Goal: Find specific page/section: Find specific page/section

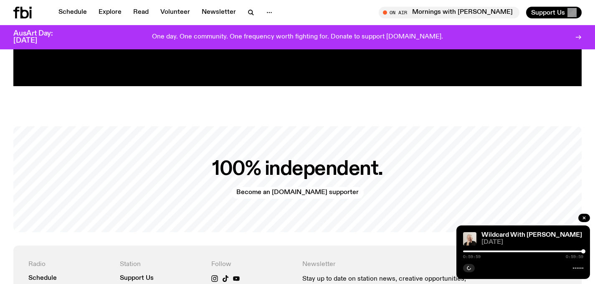
scroll to position [1869, 0]
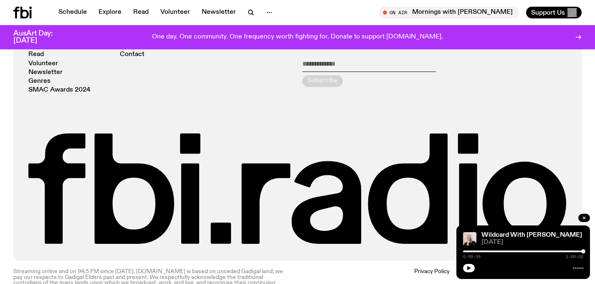
drag, startPoint x: 584, startPoint y: 216, endPoint x: 570, endPoint y: 214, distance: 13.9
click at [584, 216] on icon "button" at bounding box center [584, 217] width 5 height 5
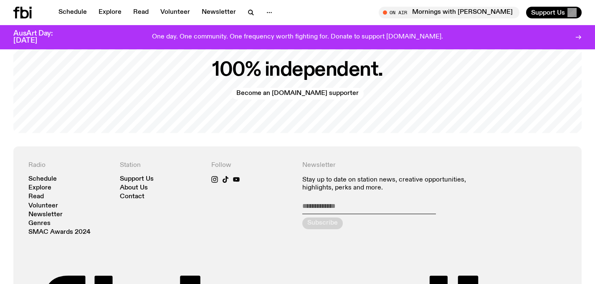
scroll to position [1727, 0]
click at [138, 185] on link "About Us" at bounding box center [134, 188] width 28 height 6
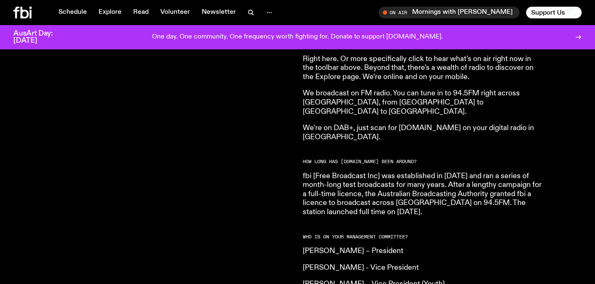
scroll to position [477, 0]
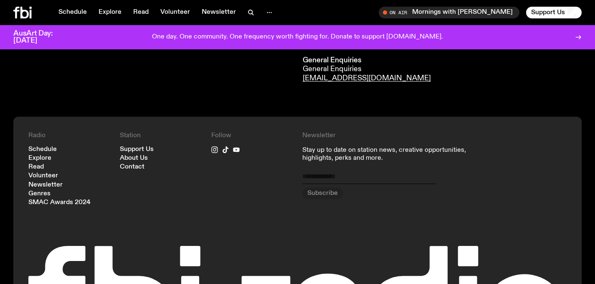
scroll to position [524, 0]
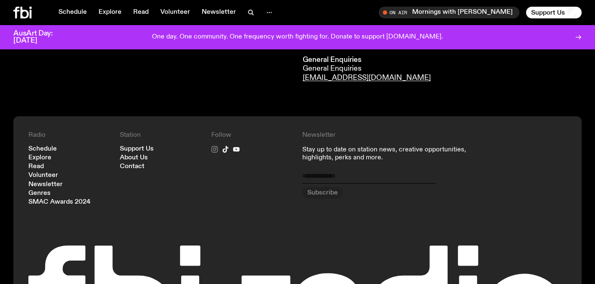
click at [214, 150] on icon at bounding box center [215, 149] width 4 height 4
